Goal: Check status: Check status

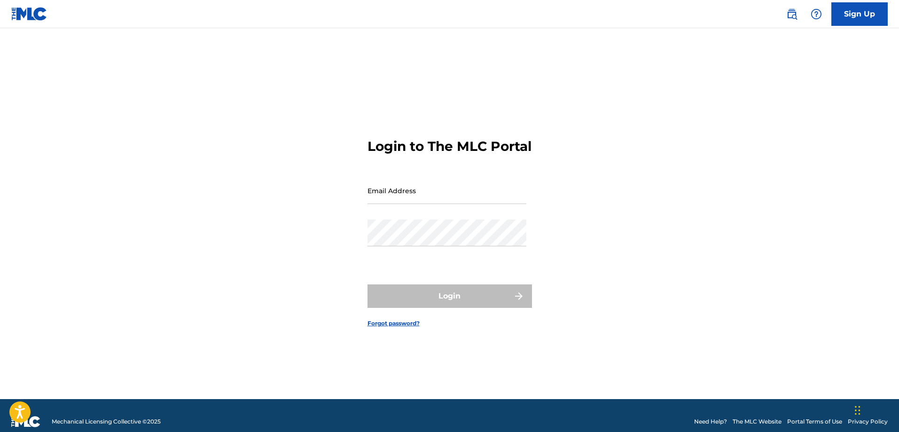
click at [496, 259] on div "Password" at bounding box center [447, 241] width 159 height 42
type input "[EMAIL_ADDRESS][PERSON_NAME][DOMAIN_NAME]"
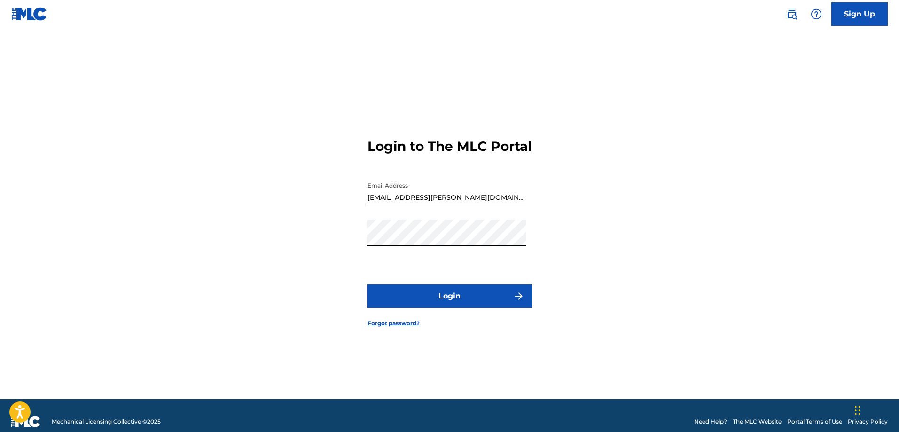
click at [427, 299] on button "Login" at bounding box center [450, 296] width 165 height 24
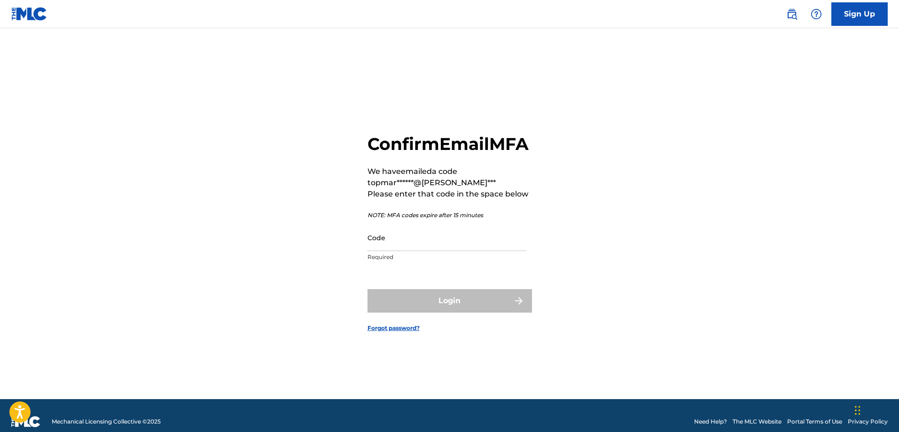
click at [477, 251] on input "Code" at bounding box center [447, 237] width 159 height 27
paste input "293148"
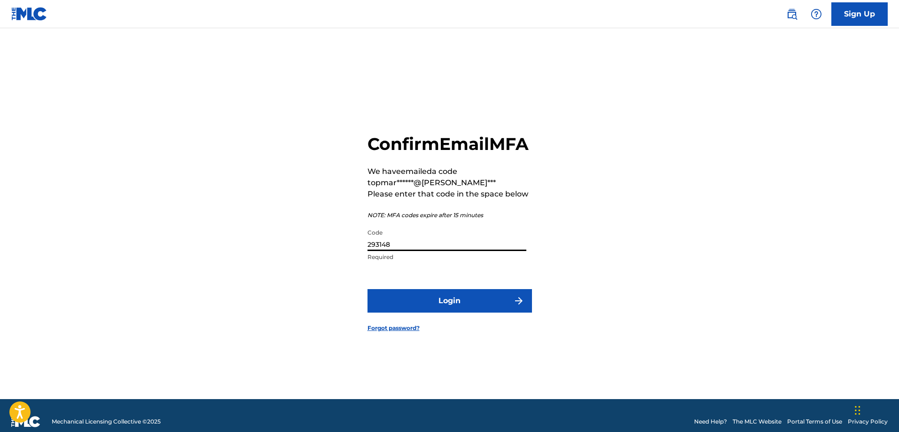
type input "293148"
click at [435, 309] on button "Login" at bounding box center [450, 301] width 165 height 24
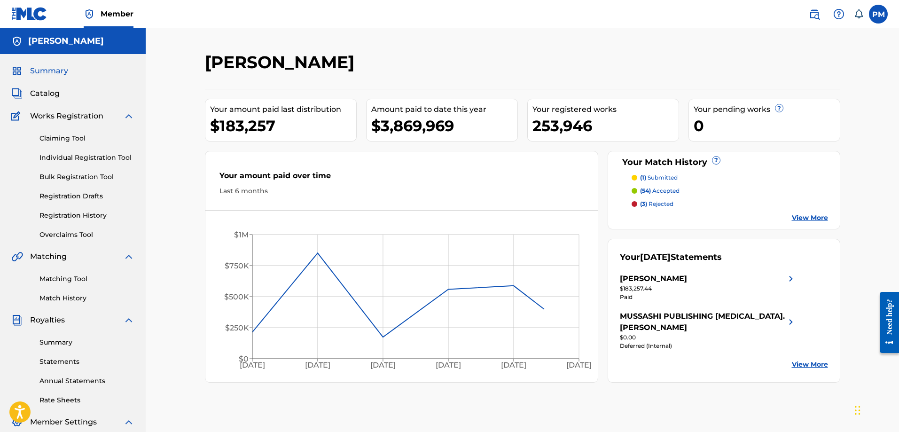
click at [58, 341] on link "Summary" at bounding box center [86, 343] width 95 height 10
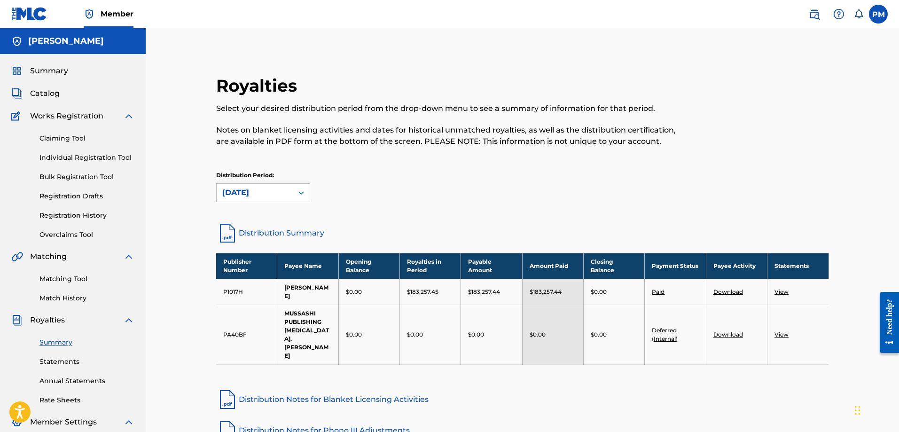
click at [252, 230] on link "Distribution Summary" at bounding box center [522, 233] width 613 height 23
click at [52, 74] on span "Summary" at bounding box center [49, 70] width 38 height 11
